Goal: Obtain resource: Obtain resource

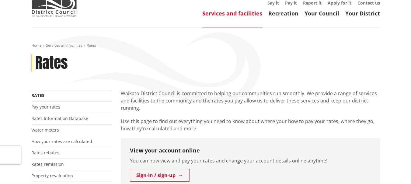
scroll to position [91, 0]
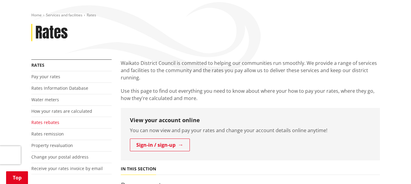
click at [45, 120] on link "Rates rebates" at bounding box center [45, 123] width 28 height 6
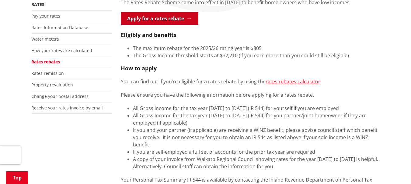
scroll to position [213, 0]
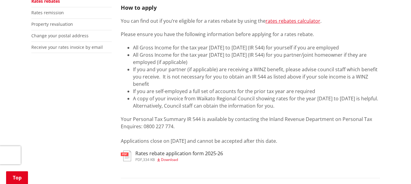
click at [169, 157] on span "Download" at bounding box center [169, 159] width 17 height 5
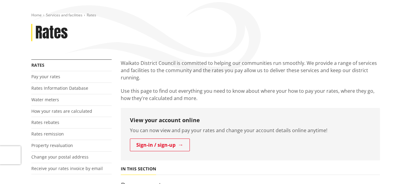
scroll to position [91, 0]
